Goal: Check status: Check status

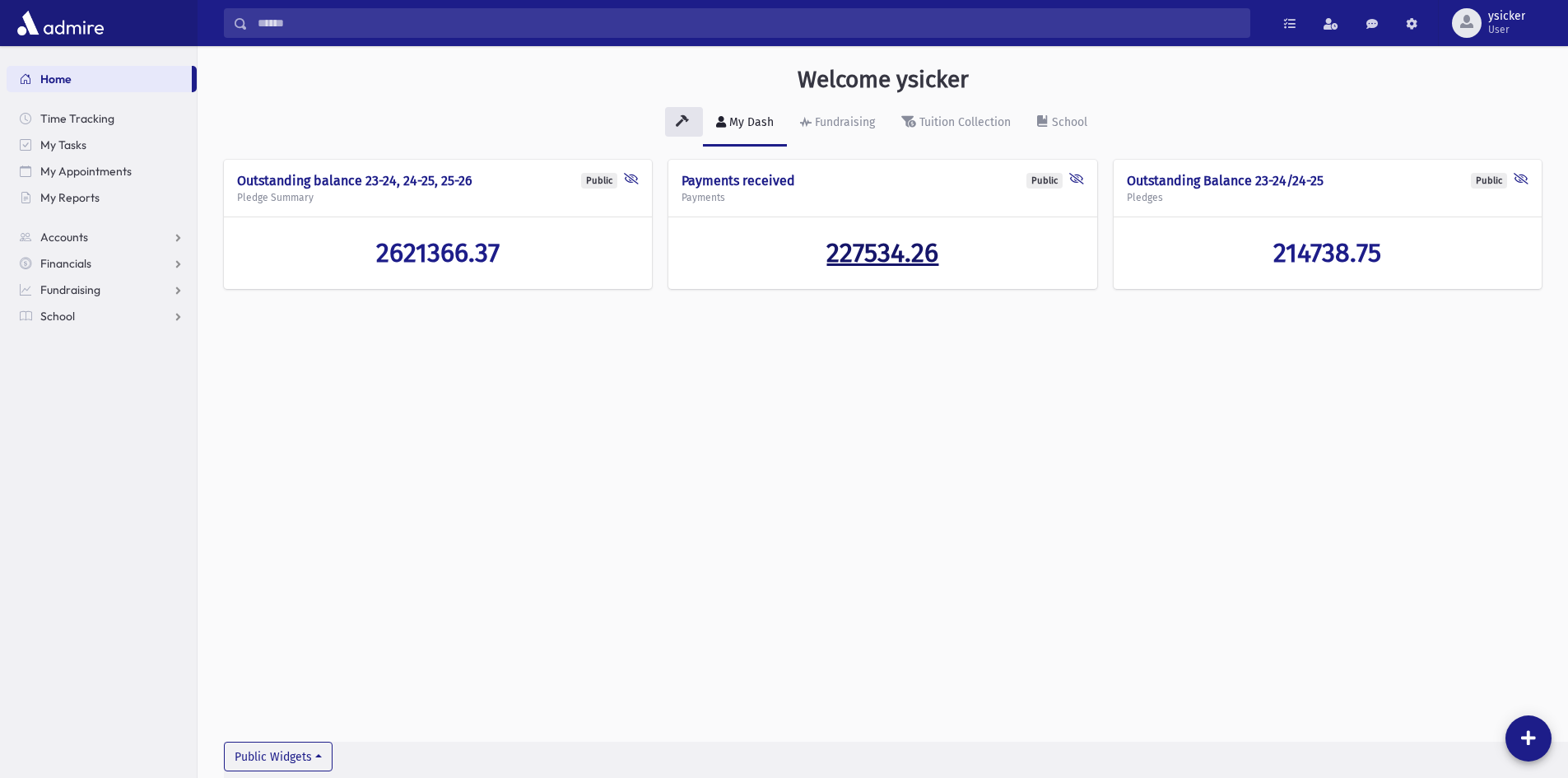
click at [841, 261] on span "227534.26" at bounding box center [882, 253] width 112 height 32
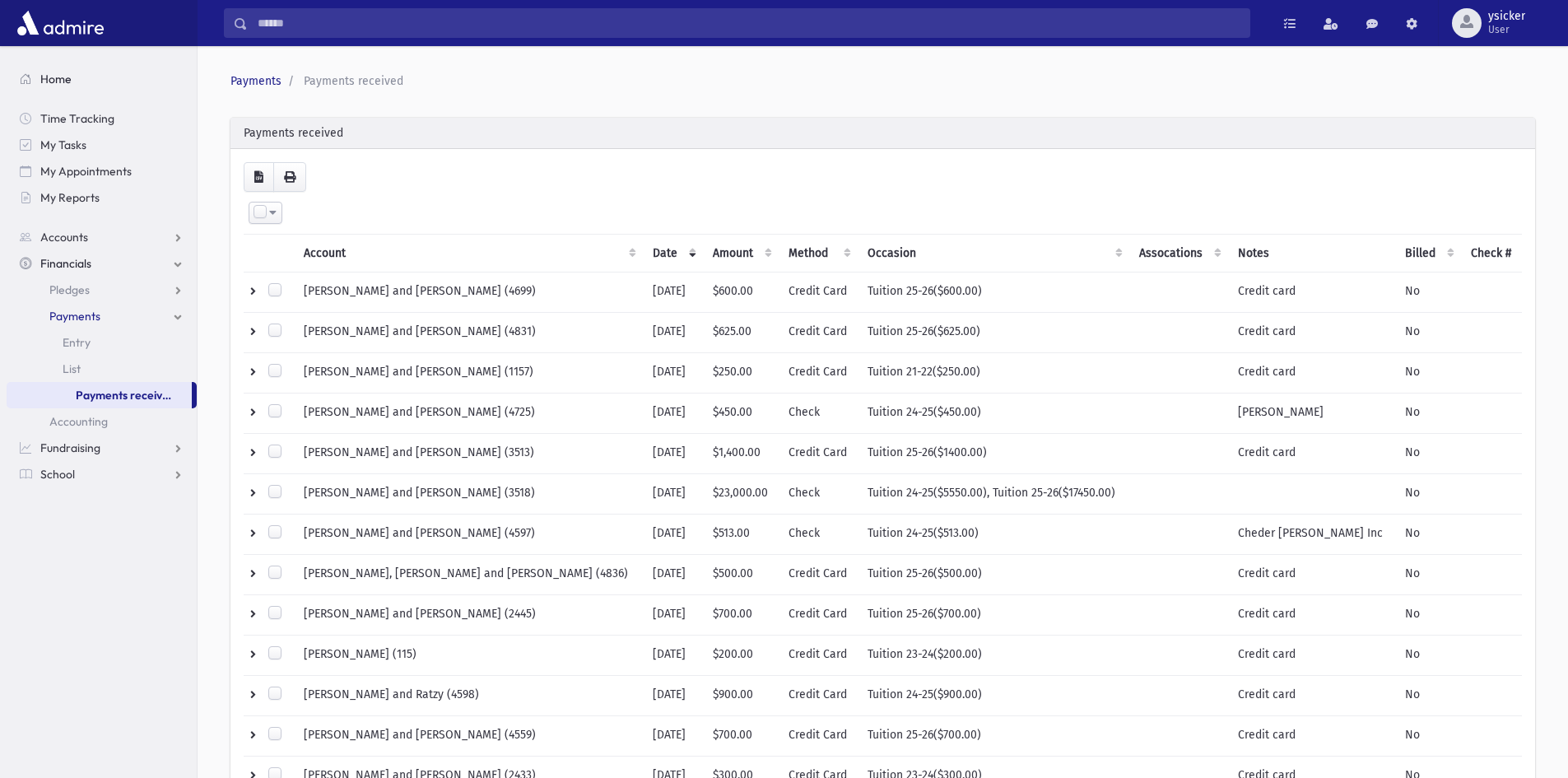
click at [56, 82] on span "Home" at bounding box center [56, 79] width 32 height 15
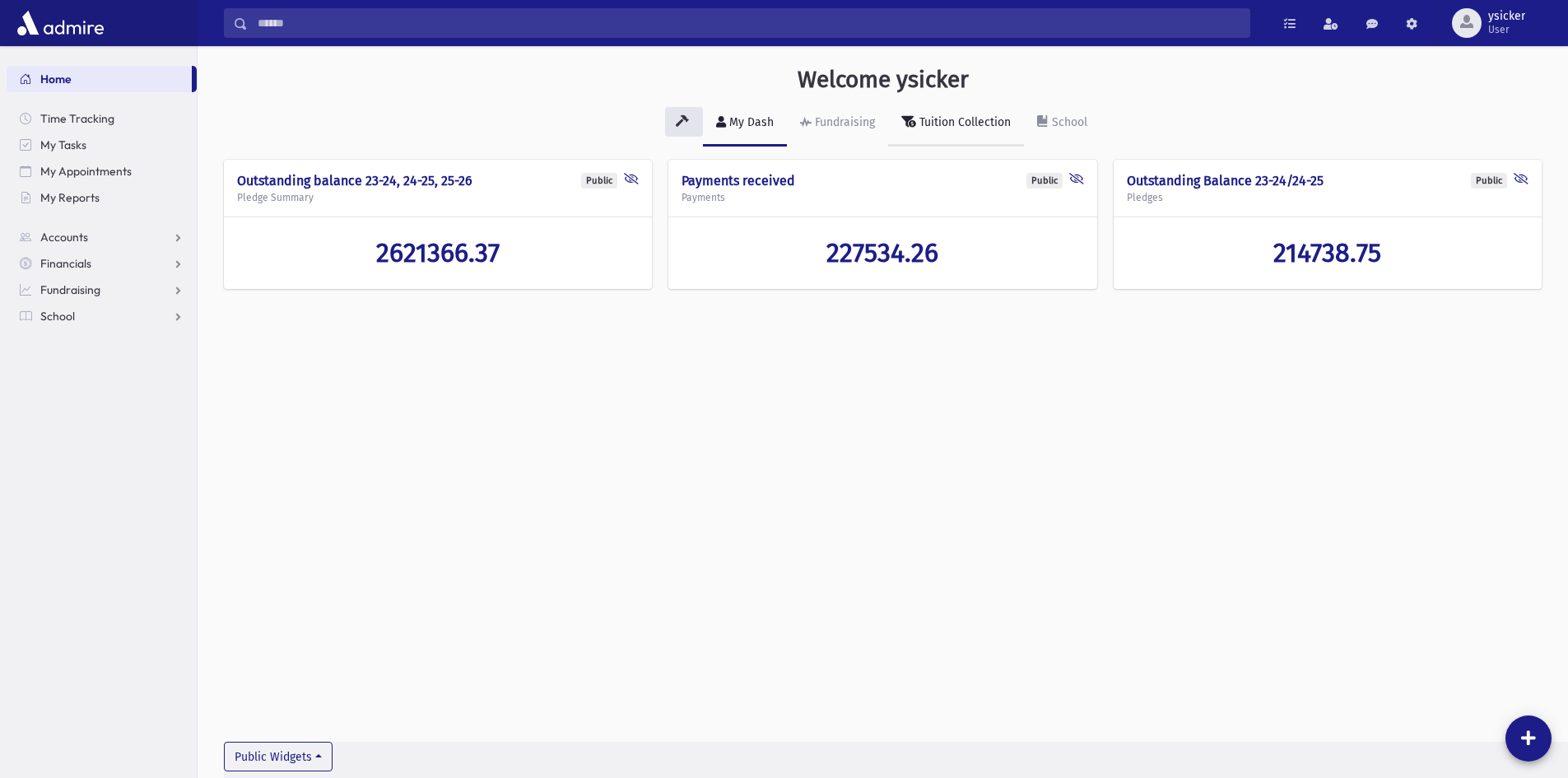
click at [950, 118] on div "Tuition Collection" at bounding box center [964, 122] width 95 height 14
